Goal: Navigation & Orientation: Find specific page/section

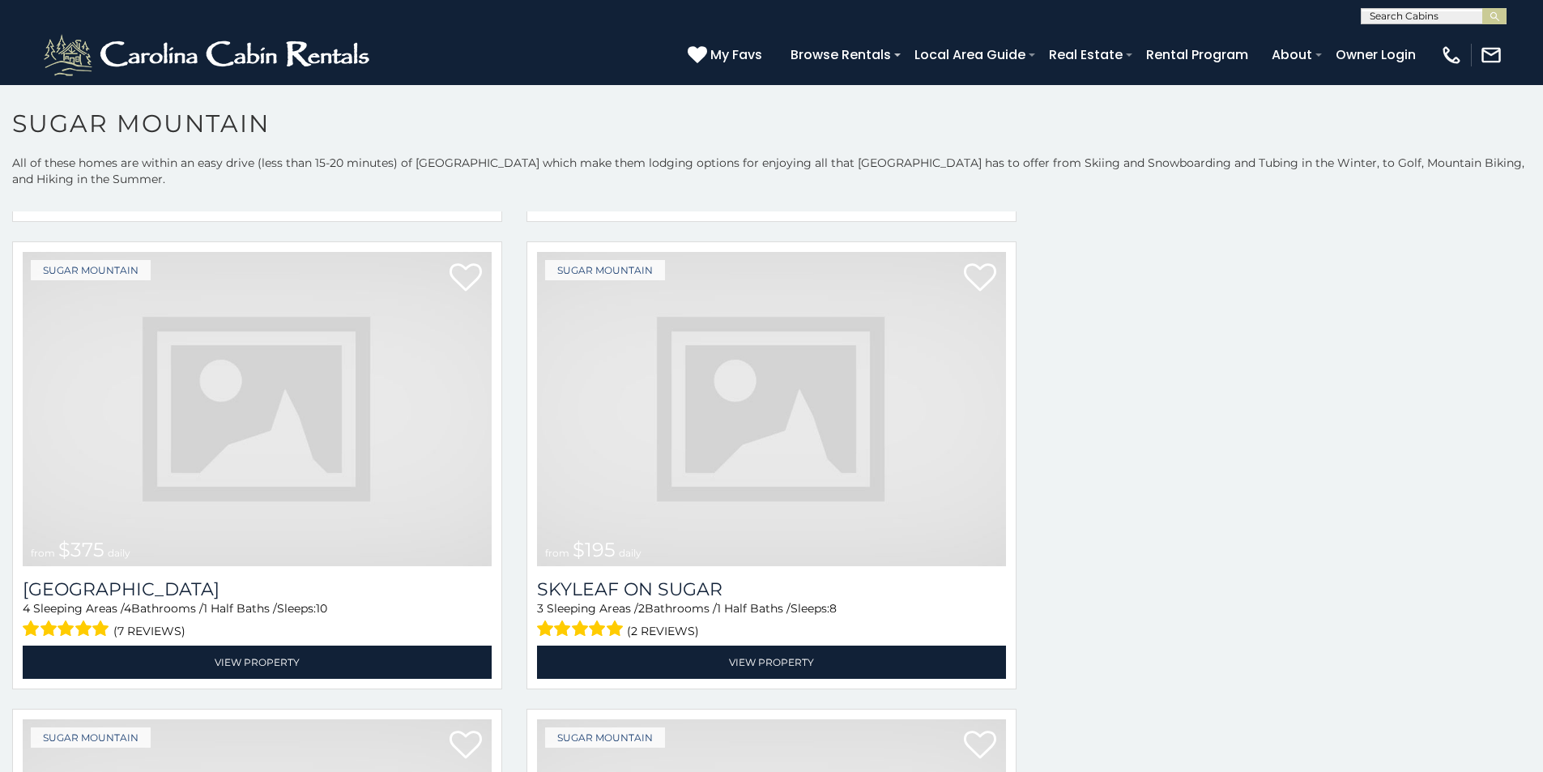
scroll to position [367, 0]
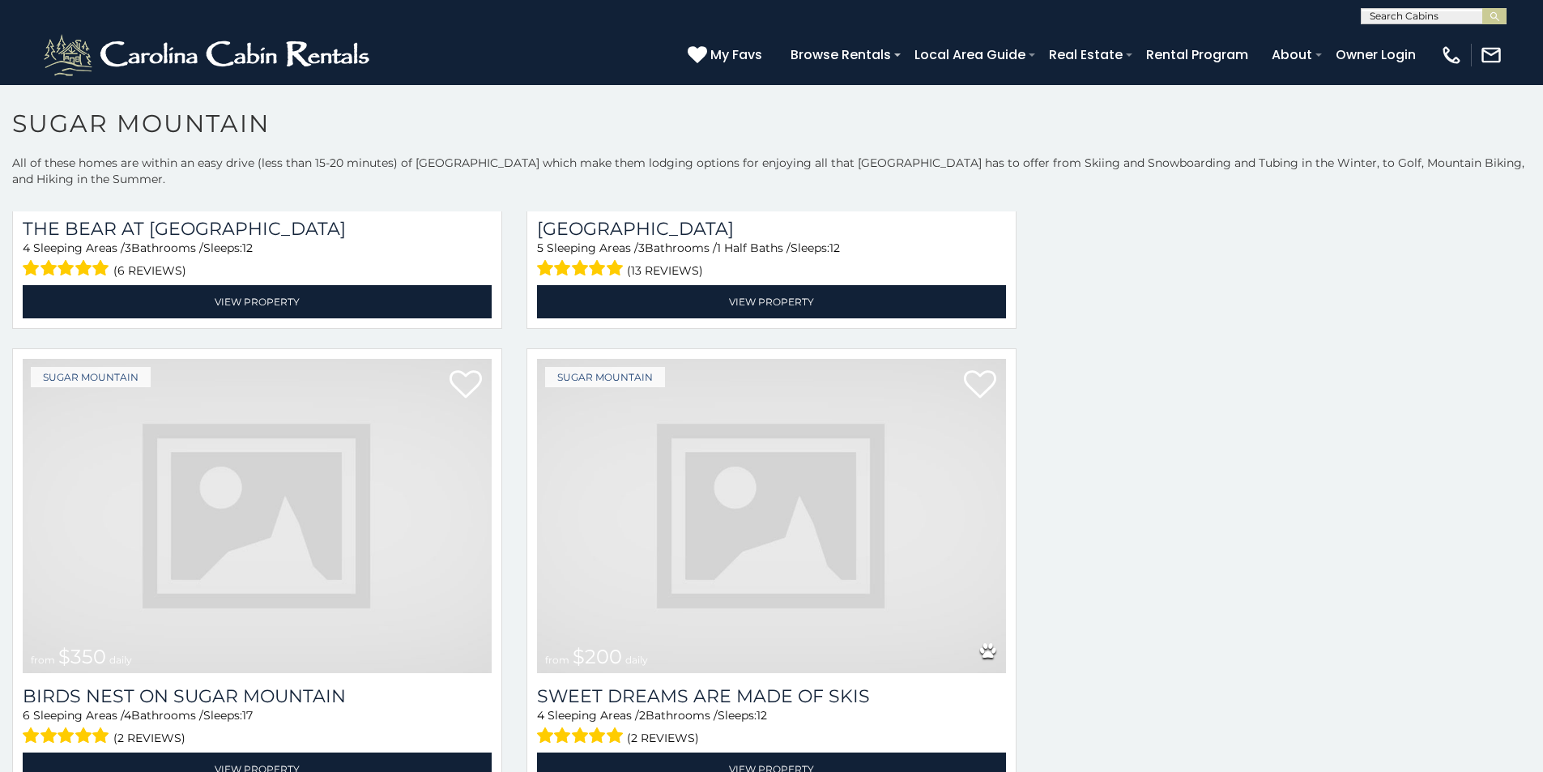
click at [811, 580] on img at bounding box center [771, 516] width 469 height 314
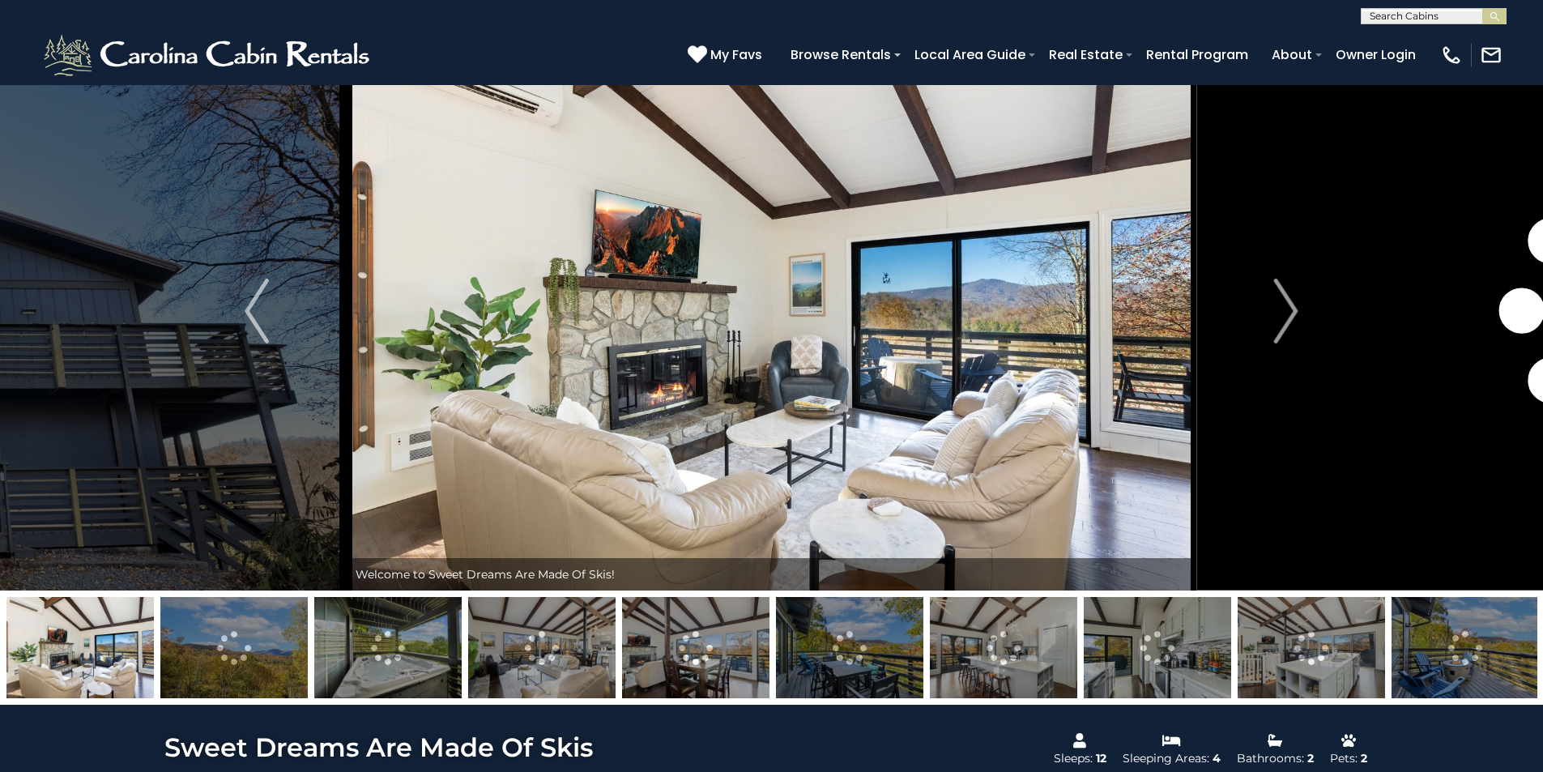
scroll to position [66, 0]
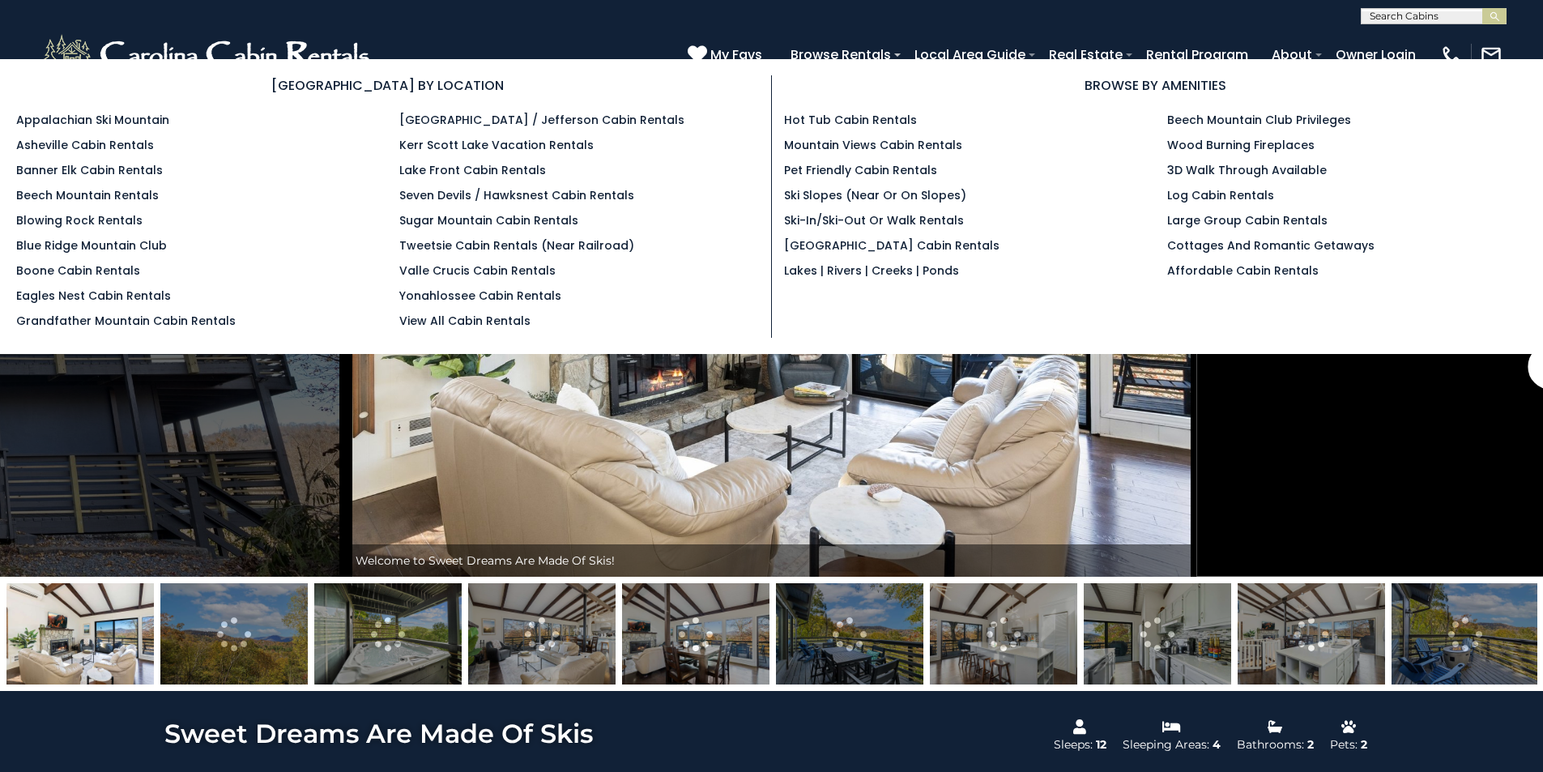
click at [944, 63] on section "BROWSE BY LOCATION Appalachian Ski Mountain Asheville Cabin Rentals Banner Elk …" at bounding box center [771, 206] width 1543 height 295
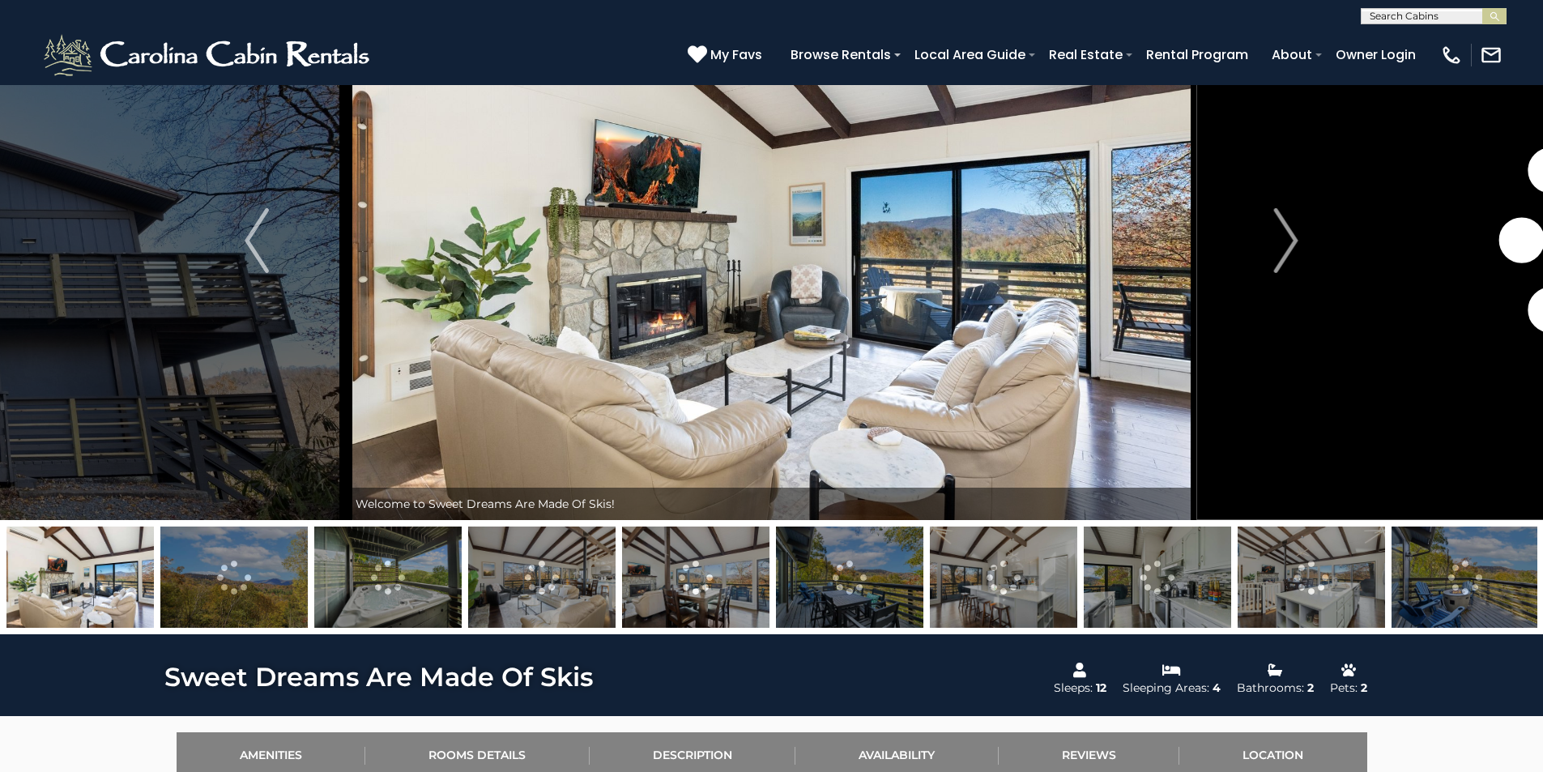
scroll to position [132, 0]
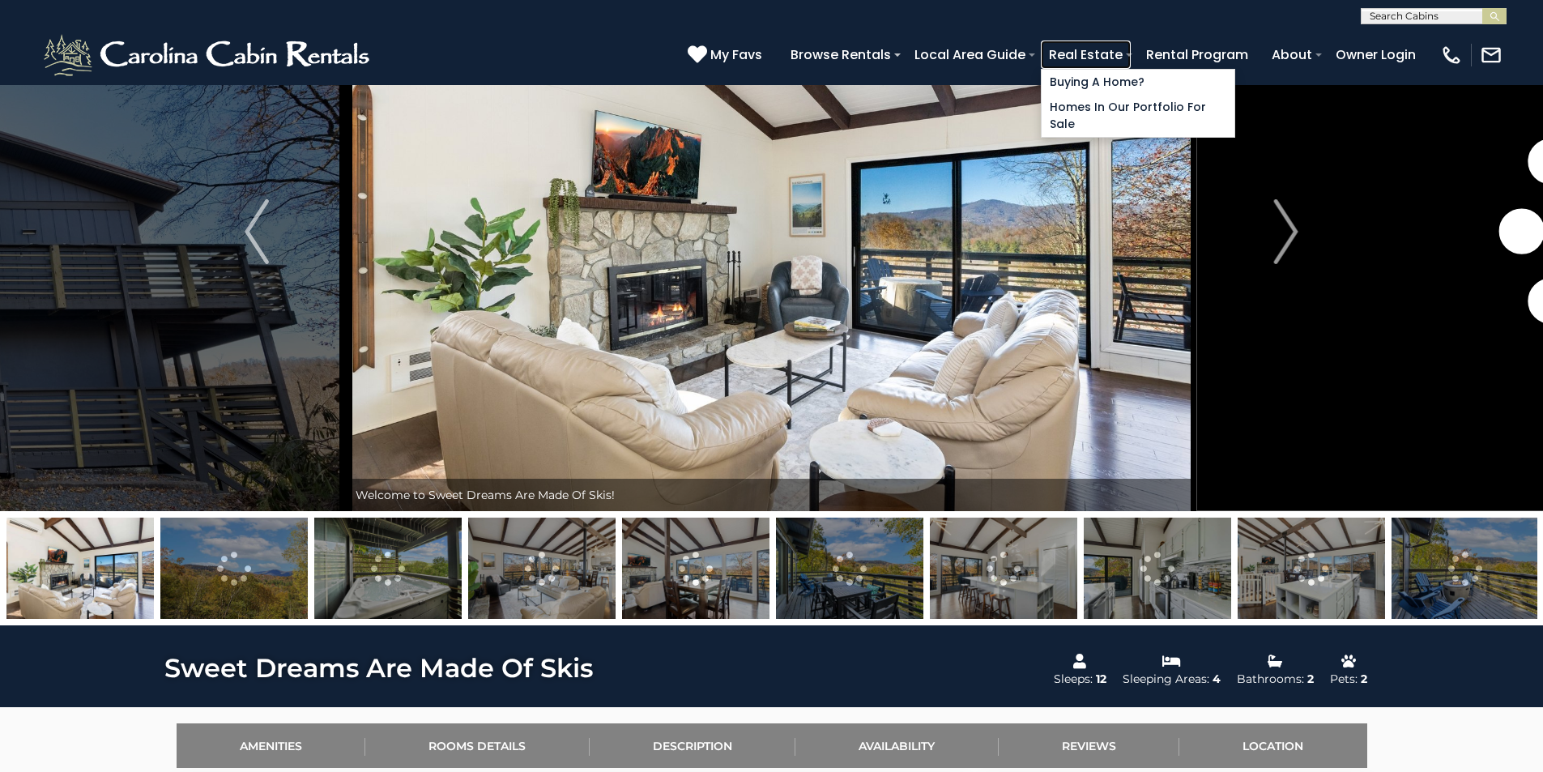
click at [1126, 55] on link "Real Estate" at bounding box center [1086, 54] width 90 height 28
